Goal: Find specific page/section: Find specific page/section

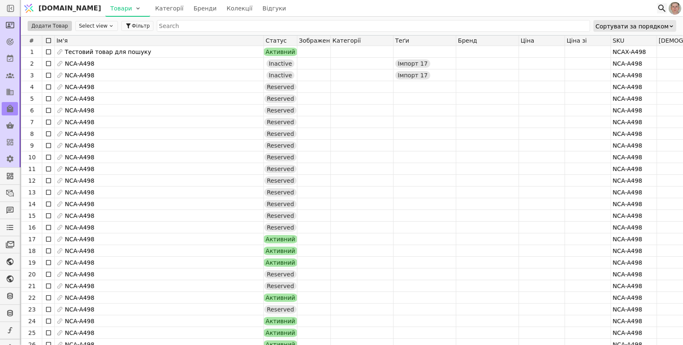
click at [659, 8] on icon at bounding box center [662, 8] width 10 height 10
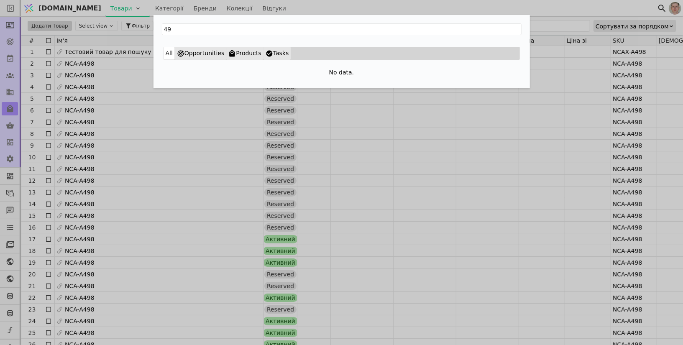
type input "498"
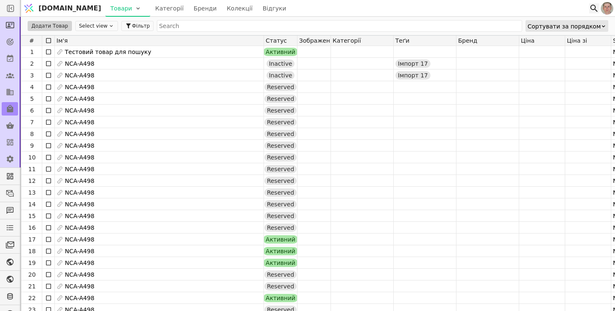
click at [592, 8] on icon at bounding box center [594, 8] width 10 height 10
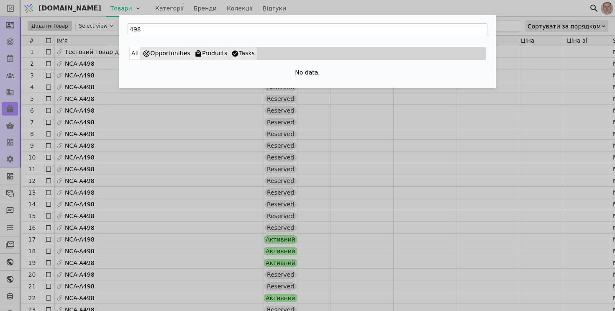
click at [204, 28] on input "498" at bounding box center [308, 29] width 360 height 12
type input "N"
type input "Тест"
click at [240, 142] on div "Тест All Opportunities Products Tasks No data." at bounding box center [307, 155] width 615 height 311
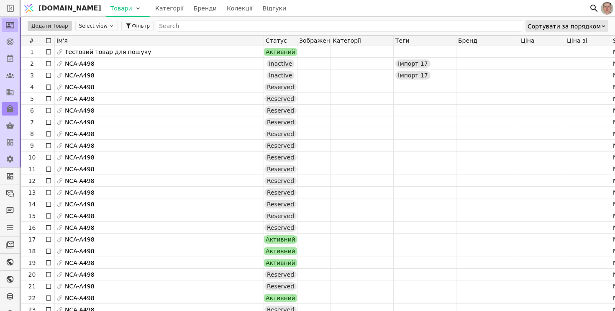
click at [11, 25] on icon at bounding box center [10, 25] width 8 height 8
click at [12, 45] on icon at bounding box center [10, 42] width 8 height 8
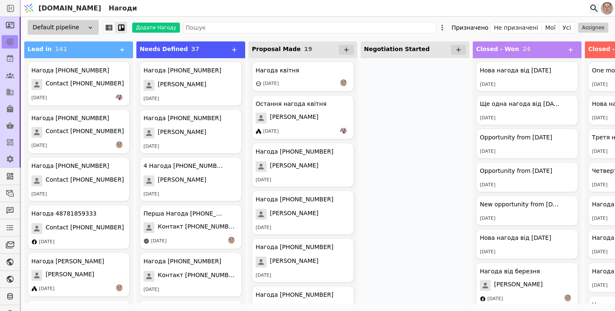
click at [591, 7] on icon at bounding box center [594, 9] width 8 height 8
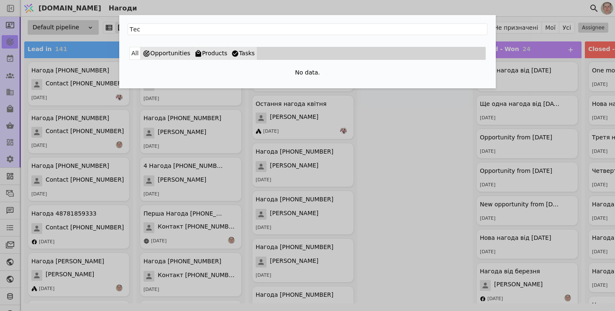
type input "Тес"
click at [517, 5] on div "Тес All Opportunities Products Tasks No data." at bounding box center [307, 155] width 615 height 311
